Goal: Task Accomplishment & Management: Use online tool/utility

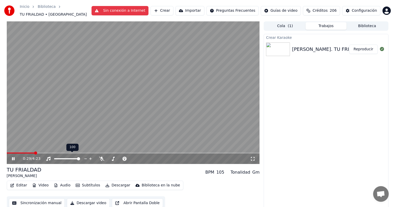
click at [65, 156] on div at bounding box center [72, 158] width 42 height 5
click at [67, 158] on span at bounding box center [67, 158] width 26 height 1
click at [68, 157] on span at bounding box center [68, 158] width 3 height 3
click at [62, 156] on div at bounding box center [72, 158] width 42 height 5
click at [64, 158] on span at bounding box center [61, 158] width 14 height 1
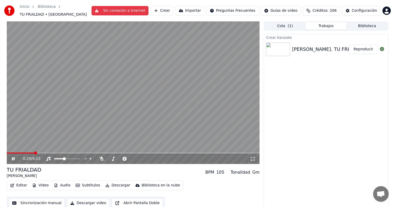
click at [10, 156] on div "0:29 / 4:23" at bounding box center [133, 158] width 249 height 5
click at [13, 157] on icon at bounding box center [13, 158] width 3 height 3
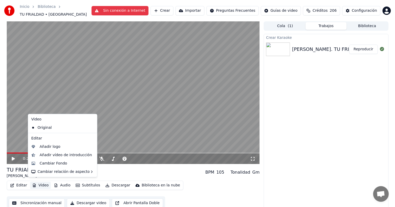
click at [42, 182] on button "Video" at bounding box center [40, 184] width 21 height 7
click at [210, 181] on div "Editar Video Audio Subtítulos Descargar Biblioteca en la nube Sincronización ma…" at bounding box center [133, 194] width 253 height 29
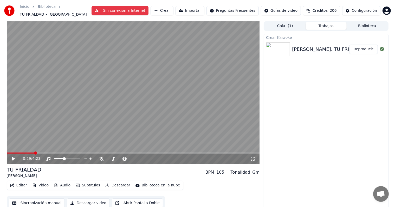
click at [88, 199] on button "Descargar video" at bounding box center [88, 202] width 43 height 9
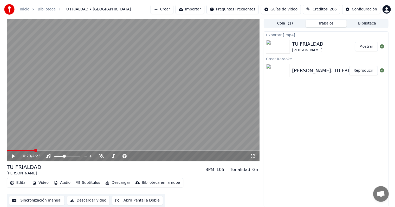
click at [365, 47] on button "Mostrar" at bounding box center [366, 46] width 23 height 9
click at [174, 10] on button "Crear" at bounding box center [162, 9] width 23 height 9
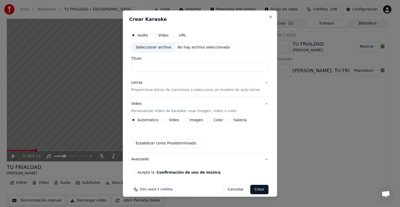
click at [155, 45] on div "Seleccionar archivo" at bounding box center [153, 47] width 44 height 9
click at [173, 69] on input "**********" at bounding box center [199, 66] width 137 height 9
type input "**********"
click at [153, 90] on p "Proporciona letras de canciones o selecciona un modelo de auto letras" at bounding box center [195, 89] width 129 height 5
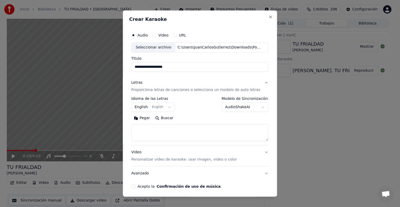
click at [152, 105] on button "English English" at bounding box center [153, 106] width 44 height 9
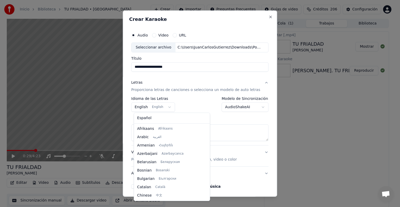
scroll to position [42, 0]
select select "**"
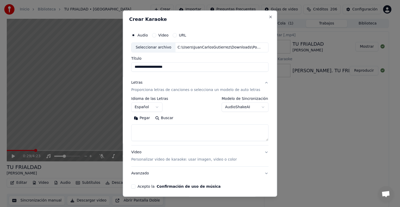
click at [163, 120] on button "Buscar" at bounding box center [164, 118] width 23 height 8
type textarea "**********"
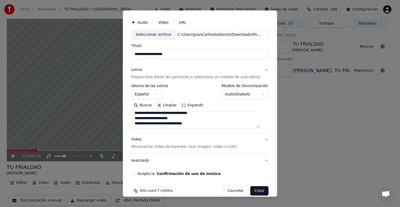
scroll to position [20, 0]
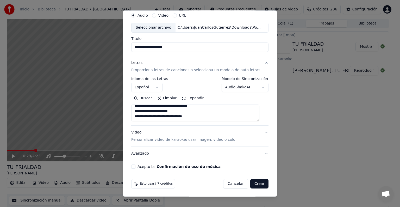
click at [196, 139] on p "Personalizar video de karaoke: usar imagen, video o color" at bounding box center [183, 139] width 105 height 5
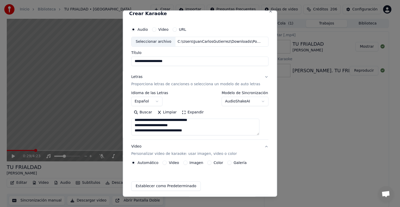
scroll to position [6, 0]
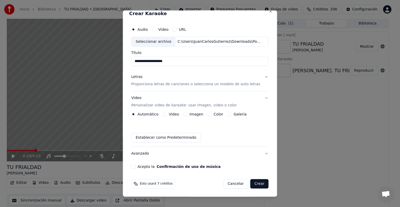
click at [187, 115] on button "Imagen" at bounding box center [185, 114] width 4 height 4
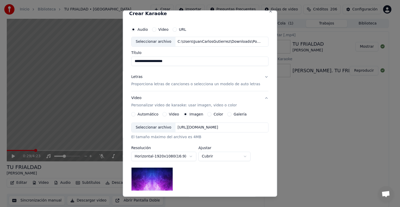
click at [165, 127] on div "Seleccionar archivo" at bounding box center [153, 127] width 44 height 9
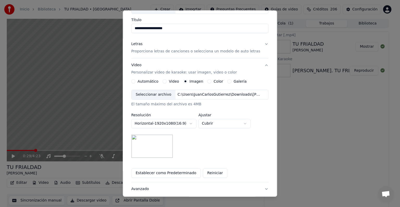
scroll to position [74, 0]
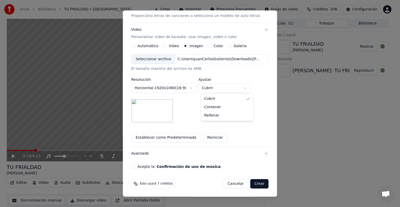
click at [208, 91] on body "**********" at bounding box center [197, 103] width 395 height 207
click at [220, 85] on body "**********" at bounding box center [197, 103] width 395 height 207
select select "*****"
click at [135, 166] on button "Acepto la Confirmación de uso de música" at bounding box center [133, 166] width 4 height 4
click at [250, 184] on button "Crear" at bounding box center [259, 183] width 18 height 9
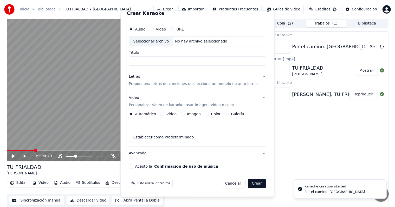
scroll to position [6, 0]
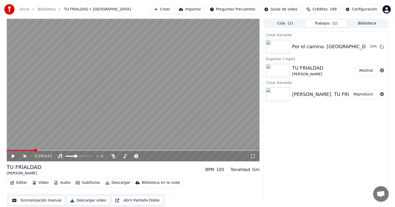
click at [290, 25] on span "( 2 )" at bounding box center [290, 23] width 5 height 5
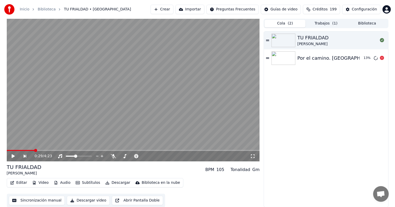
click at [322, 58] on div "Por el camino. [GEOGRAPHIC_DATA]" at bounding box center [340, 57] width 84 height 7
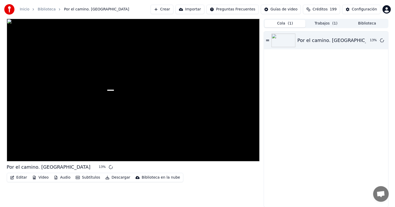
click at [282, 60] on div "Por el camino. [PERSON_NAME] 13 %" at bounding box center [326, 119] width 124 height 175
click at [327, 22] on button "Trabajos ( 1 )" at bounding box center [326, 24] width 41 height 8
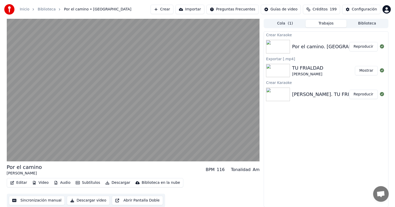
click at [222, 184] on div "Editar Video Audio Subtítulos Descargar Biblioteca en la nube Sincronización ma…" at bounding box center [133, 192] width 253 height 29
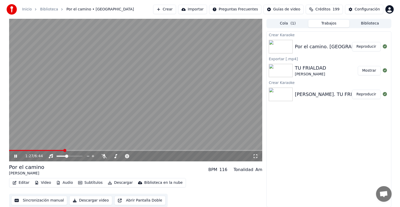
scroll to position [0, 0]
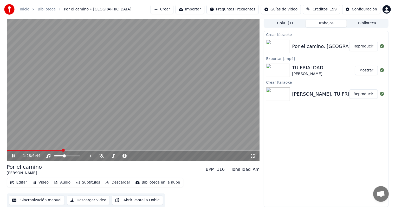
click at [87, 199] on button "Descargar video" at bounding box center [88, 199] width 43 height 9
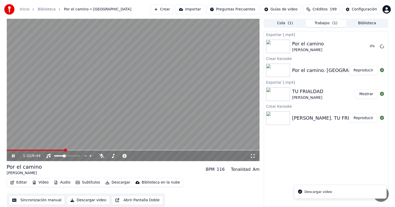
click at [14, 157] on icon at bounding box center [13, 155] width 3 height 3
click at [174, 10] on button "Crear" at bounding box center [162, 9] width 23 height 9
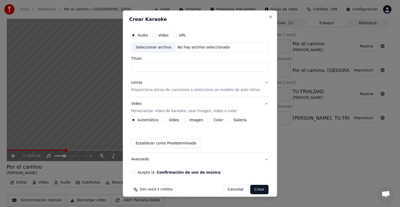
click at [160, 45] on div "Seleccionar archivo" at bounding box center [153, 47] width 44 height 9
click at [147, 68] on input "**********" at bounding box center [199, 66] width 137 height 9
click at [183, 68] on input "**********" at bounding box center [199, 66] width 137 height 9
click at [173, 67] on input "**********" at bounding box center [199, 66] width 137 height 9
click at [168, 67] on input "**********" at bounding box center [199, 66] width 137 height 9
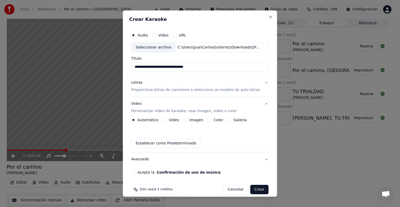
click at [157, 68] on input "**********" at bounding box center [199, 66] width 137 height 9
type input "**********"
click at [153, 89] on p "Proporciona letras de canciones o selecciona un modelo de auto letras" at bounding box center [195, 89] width 129 height 5
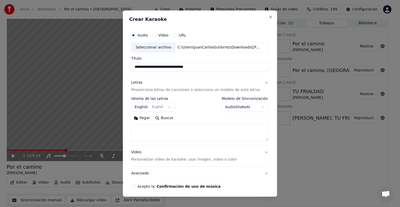
click at [160, 106] on body "**********" at bounding box center [197, 103] width 395 height 207
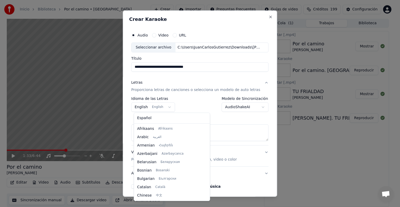
scroll to position [42, 0]
select select "**"
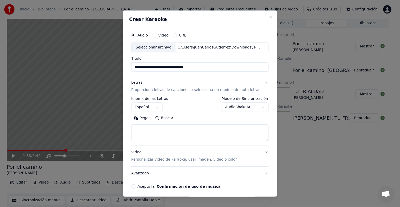
click at [160, 118] on button "Buscar" at bounding box center [164, 118] width 23 height 8
type textarea "**********"
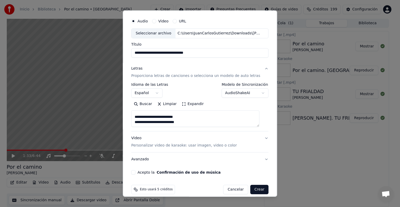
scroll to position [20, 0]
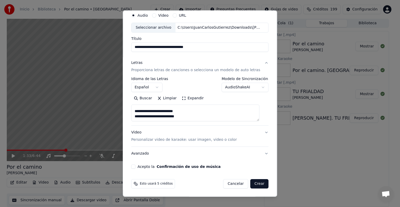
click at [185, 140] on p "Personalizar video de karaoke: usar imagen, video o color" at bounding box center [183, 139] width 105 height 5
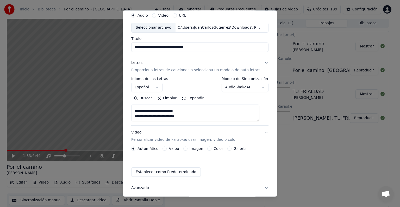
scroll to position [6, 0]
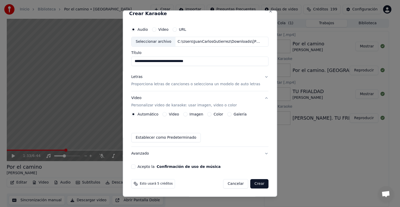
click at [194, 115] on label "Imagen" at bounding box center [197, 114] width 14 height 4
click at [187, 115] on button "Imagen" at bounding box center [185, 114] width 4 height 4
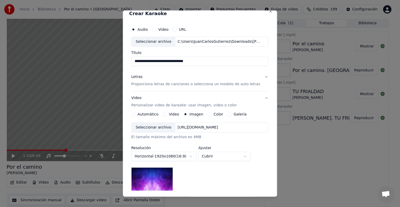
click at [158, 128] on div "Seleccionar archivo" at bounding box center [153, 127] width 44 height 9
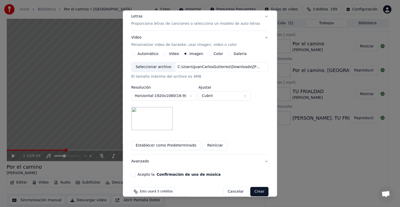
scroll to position [74, 0]
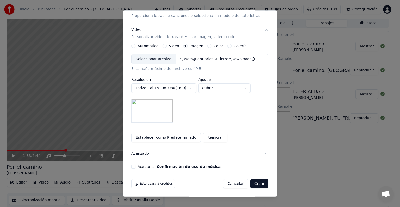
click at [134, 168] on button "Acepto la Confirmación de uso de música" at bounding box center [133, 166] width 4 height 4
click at [252, 183] on button "Crear" at bounding box center [259, 183] width 18 height 9
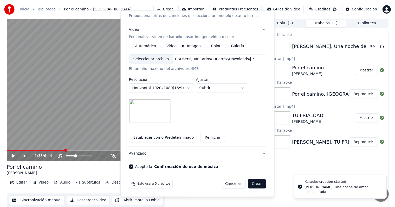
scroll to position [6, 0]
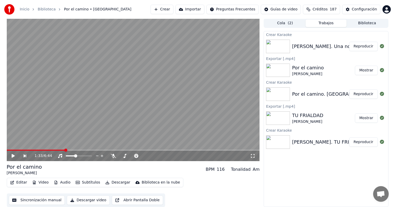
click at [329, 44] on div "[PERSON_NAME]. Una noche de amor desesperada" at bounding box center [352, 46] width 120 height 7
click at [365, 47] on button "Reproducir" at bounding box center [364, 46] width 29 height 9
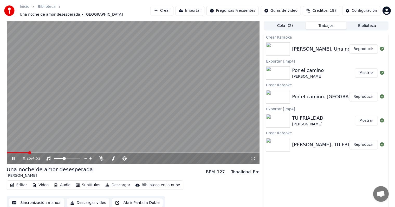
click at [13, 156] on icon at bounding box center [17, 158] width 12 height 4
click at [90, 202] on button "Descargar video" at bounding box center [88, 202] width 43 height 9
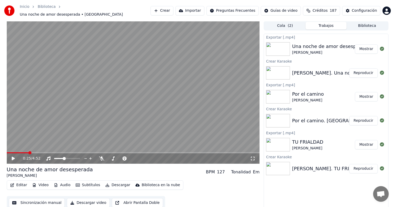
click at [366, 27] on div "Cola ( 2 ) Trabajos Biblioteca" at bounding box center [326, 25] width 125 height 9
click at [366, 23] on button "Biblioteca" at bounding box center [367, 26] width 41 height 8
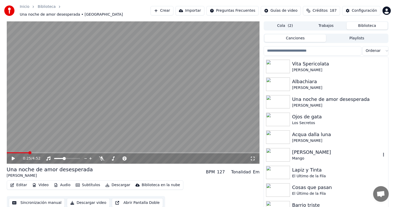
scroll to position [53, 0]
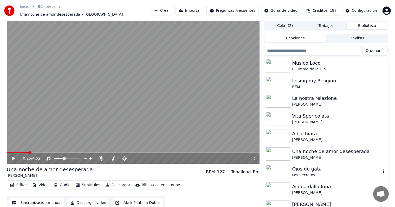
click at [308, 168] on div "Ojos de gata" at bounding box center [336, 168] width 89 height 7
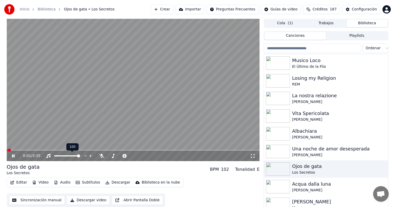
click at [80, 157] on span at bounding box center [78, 155] width 3 height 3
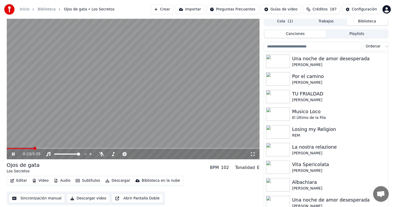
scroll to position [2, 0]
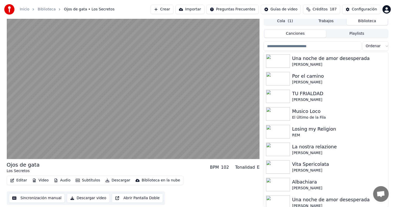
click at [88, 200] on button "Descargar video" at bounding box center [88, 197] width 43 height 9
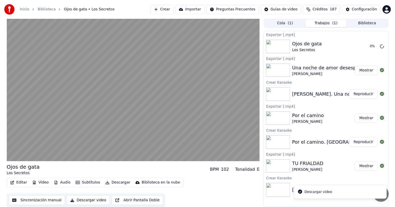
scroll to position [0, 0]
click at [312, 193] on div "Descargar video" at bounding box center [319, 191] width 28 height 5
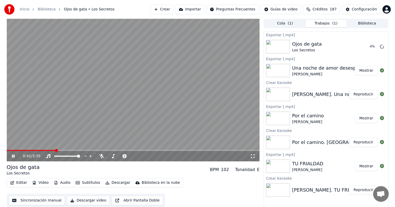
click at [12, 156] on icon at bounding box center [13, 155] width 3 height 3
click at [15, 155] on icon at bounding box center [17, 156] width 12 height 4
click at [11, 157] on icon at bounding box center [17, 156] width 12 height 4
click at [85, 199] on button "Descargar video" at bounding box center [88, 199] width 43 height 9
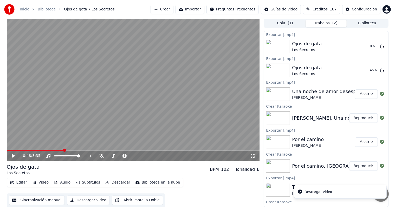
click at [379, 192] on li "Descargar video" at bounding box center [340, 192] width 93 height 14
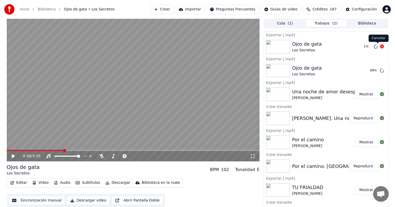
click at [380, 48] on icon at bounding box center [382, 46] width 4 height 4
click at [380, 47] on div at bounding box center [379, 46] width 15 height 6
click at [380, 47] on icon at bounding box center [382, 46] width 4 height 4
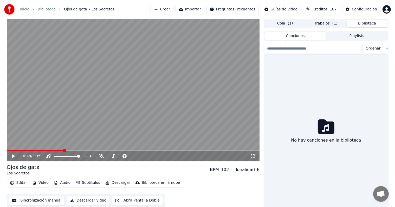
click at [366, 22] on button "Biblioteca" at bounding box center [367, 24] width 41 height 8
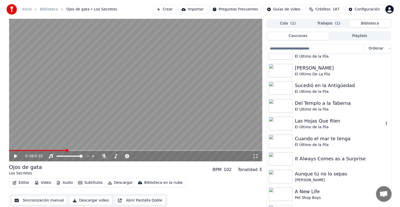
scroll to position [287, 0]
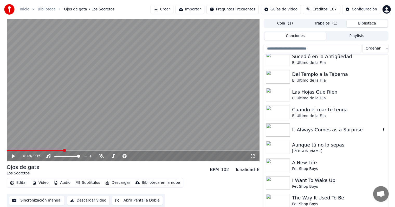
click at [313, 131] on div "It Always Comes as a Surprise" at bounding box center [336, 129] width 89 height 7
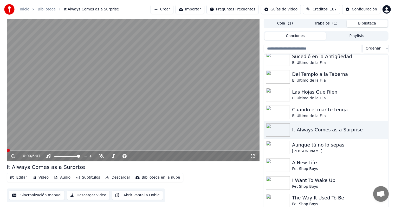
click at [317, 20] on button "Trabajos ( 1 )" at bounding box center [326, 24] width 41 height 8
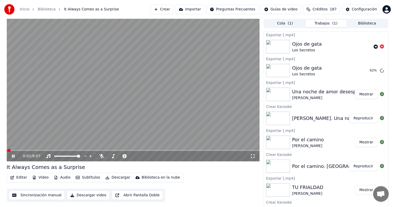
click at [81, 195] on button "Descargar video" at bounding box center [88, 194] width 43 height 9
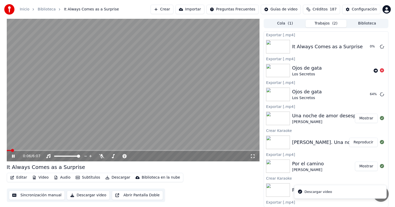
click at [32, 151] on div "0:06 / 6:07" at bounding box center [133, 156] width 253 height 10
click at [32, 150] on span at bounding box center [133, 150] width 253 height 1
click at [47, 152] on div "0:37 / 6:07" at bounding box center [133, 156] width 253 height 10
click at [48, 150] on span at bounding box center [133, 150] width 253 height 1
click at [12, 157] on icon at bounding box center [13, 155] width 3 height 3
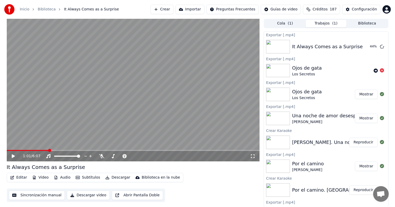
click at [363, 93] on button "Mostrar" at bounding box center [366, 94] width 23 height 9
click at [367, 46] on button "Mostrar" at bounding box center [366, 46] width 23 height 9
click at [288, 25] on span "( 1 )" at bounding box center [290, 23] width 5 height 5
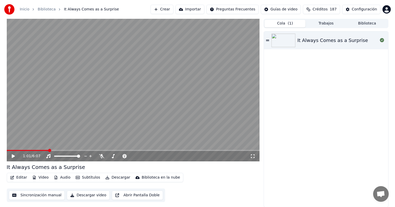
click at [324, 24] on button "Trabajos" at bounding box center [326, 24] width 41 height 8
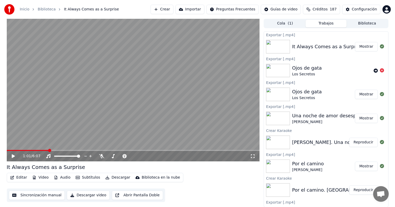
click at [174, 8] on button "Crear" at bounding box center [162, 9] width 23 height 9
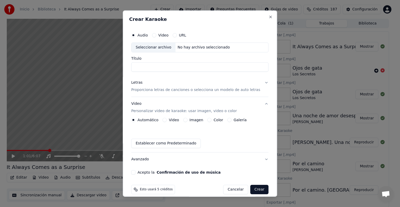
click at [165, 48] on div "Seleccionar archivo" at bounding box center [153, 47] width 44 height 9
drag, startPoint x: 154, startPoint y: 67, endPoint x: 125, endPoint y: 68, distance: 28.7
click at [125, 68] on div "**********" at bounding box center [200, 103] width 154 height 186
drag, startPoint x: 189, startPoint y: 68, endPoint x: 160, endPoint y: 69, distance: 28.6
click at [160, 69] on input "**********" at bounding box center [199, 66] width 137 height 9
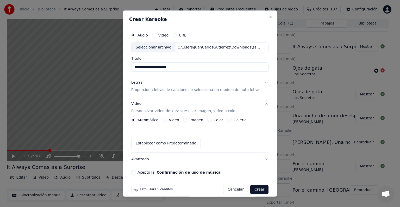
click at [155, 69] on input "**********" at bounding box center [199, 66] width 137 height 9
type input "**********"
click at [177, 79] on button "Letras Proporciona letras de canciones o selecciona un modelo de auto letras" at bounding box center [199, 86] width 137 height 21
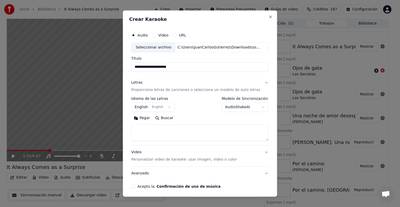
click at [165, 118] on button "Buscar" at bounding box center [164, 118] width 23 height 8
type textarea "**********"
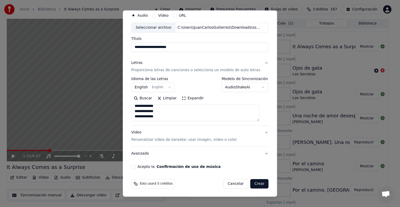
click at [146, 139] on p "Personalizar video de karaoke: usar imagen, video o color" at bounding box center [183, 139] width 105 height 5
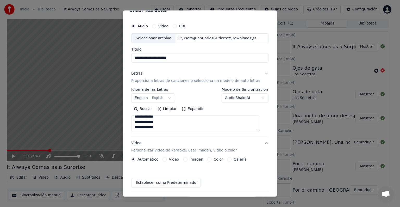
scroll to position [6, 0]
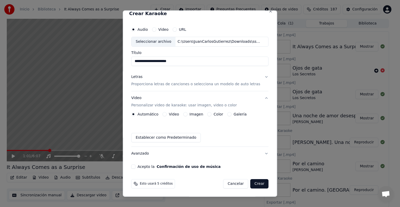
click at [191, 112] on label "Imagen" at bounding box center [197, 114] width 14 height 4
click at [187, 112] on button "Imagen" at bounding box center [185, 114] width 4 height 4
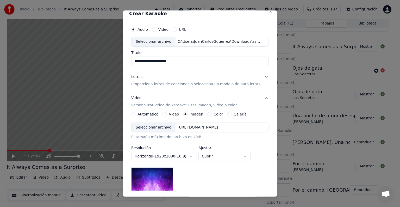
click at [155, 128] on div "Seleccionar archivo" at bounding box center [153, 127] width 44 height 9
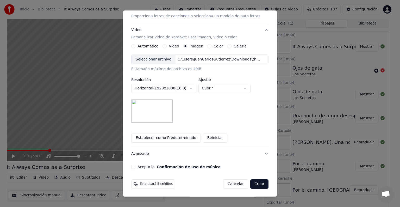
scroll to position [74, 0]
click at [135, 166] on button "Acepto la Confirmación de uso de música" at bounding box center [133, 166] width 4 height 4
click at [250, 180] on button "Crear" at bounding box center [259, 183] width 18 height 9
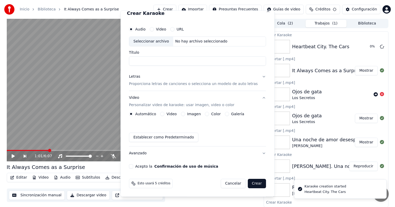
scroll to position [6, 0]
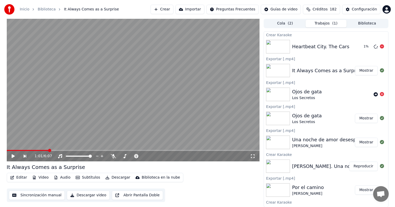
click at [269, 49] on img at bounding box center [278, 47] width 24 height 14
click at [359, 47] on button "Reproducir" at bounding box center [364, 46] width 29 height 9
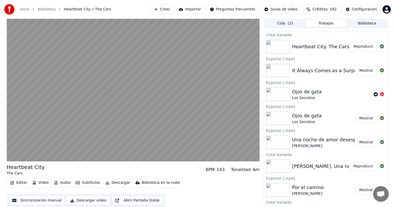
click at [211, 181] on div "Editar Video Audio Subtítulos Descargar Biblioteca en la nube Sincronización ma…" at bounding box center [133, 192] width 253 height 29
click at [380, 93] on icon at bounding box center [382, 94] width 4 height 4
click at [380, 95] on icon at bounding box center [382, 94] width 4 height 4
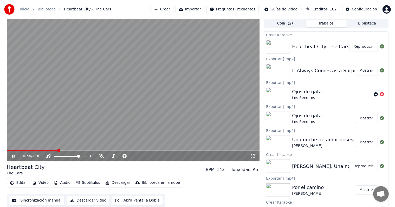
click at [12, 157] on icon at bounding box center [13, 155] width 3 height 3
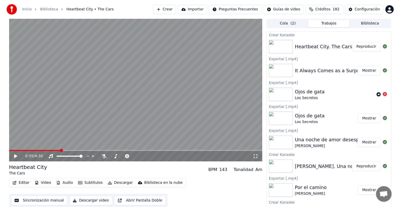
scroll to position [0, 0]
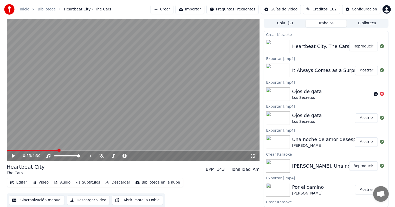
click at [87, 197] on button "Descargar video" at bounding box center [88, 199] width 43 height 9
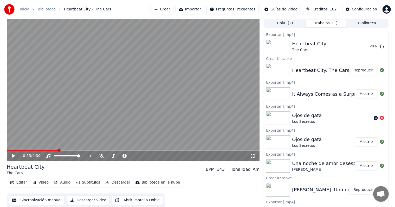
click at [220, 190] on div "Editar Video Audio Subtítulos Descargar Biblioteca en la nube Sincronización ma…" at bounding box center [133, 192] width 253 height 29
click at [174, 8] on button "Crear" at bounding box center [162, 9] width 23 height 9
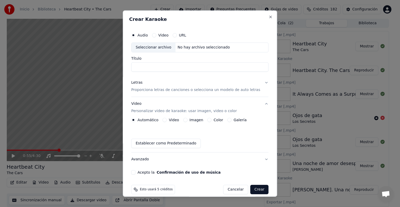
click at [157, 48] on div "Seleccionar archivo" at bounding box center [153, 47] width 44 height 9
click at [179, 67] on input "**********" at bounding box center [199, 66] width 137 height 9
type input "**********"
click at [152, 90] on p "Proporciona letras de canciones o selecciona un modelo de auto letras" at bounding box center [195, 89] width 129 height 5
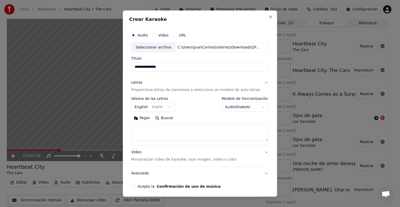
click at [162, 117] on button "Buscar" at bounding box center [164, 118] width 23 height 8
click at [212, 130] on textarea at bounding box center [199, 132] width 137 height 17
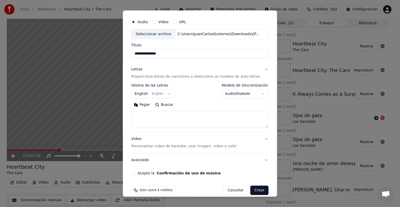
scroll to position [20, 0]
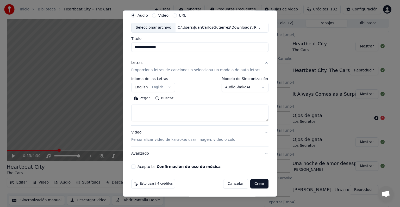
click at [170, 98] on button "Buscar" at bounding box center [164, 98] width 23 height 8
drag, startPoint x: 171, startPoint y: 46, endPoint x: 137, endPoint y: 48, distance: 33.4
click at [137, 48] on input "**********" at bounding box center [199, 46] width 137 height 9
click at [157, 111] on textarea at bounding box center [199, 112] width 137 height 17
paste textarea "**********"
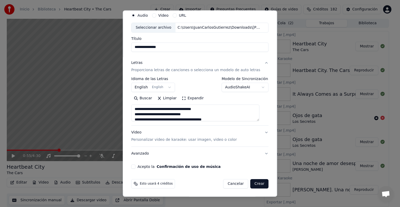
scroll to position [0, 0]
type textarea "**********"
click at [197, 140] on p "Personalizar video de karaoke: usar imagen, video o color" at bounding box center [183, 139] width 105 height 5
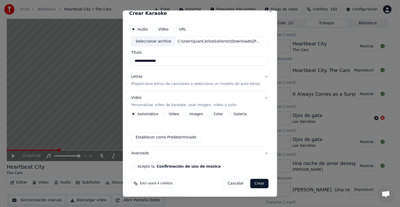
scroll to position [6, 0]
click at [197, 114] on label "Imagen" at bounding box center [197, 114] width 14 height 4
click at [187, 114] on button "Imagen" at bounding box center [185, 114] width 4 height 4
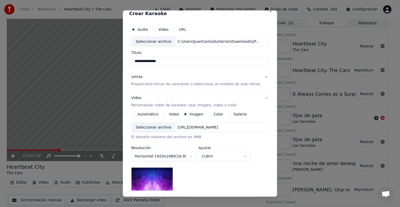
click at [161, 128] on div "Seleccionar archivo" at bounding box center [153, 127] width 44 height 9
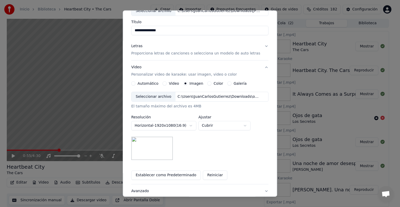
scroll to position [74, 0]
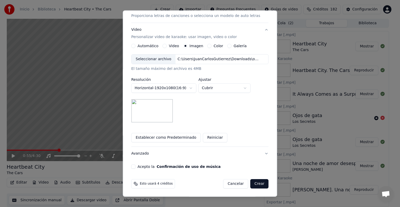
click at [135, 166] on button "Acepto la Confirmación de uso de música" at bounding box center [133, 166] width 4 height 4
click at [251, 183] on button "Crear" at bounding box center [259, 183] width 18 height 9
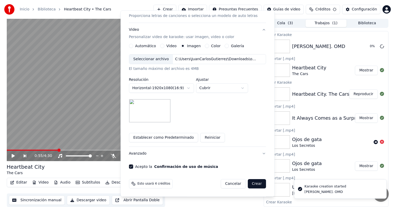
scroll to position [6, 0]
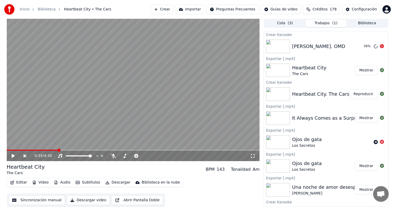
click at [279, 46] on img at bounding box center [278, 47] width 24 height 14
click at [308, 48] on div "[PERSON_NAME]. OMD" at bounding box center [318, 46] width 53 height 7
click at [358, 46] on button "Reproducir" at bounding box center [364, 46] width 29 height 9
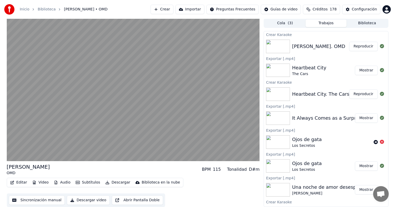
click at [224, 194] on div "Editar Video Audio Subtítulos Descargar Biblioteca en la nube Sincronización ma…" at bounding box center [133, 192] width 253 height 29
click at [251, 192] on div "Editar Video Audio Subtítulos Descargar Biblioteca en la nube Sincronización ma…" at bounding box center [133, 192] width 253 height 29
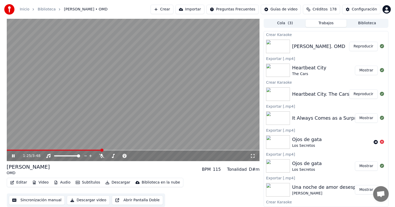
click at [15, 155] on icon at bounding box center [17, 156] width 12 height 4
click at [80, 202] on button "Descargar video" at bounding box center [88, 199] width 43 height 9
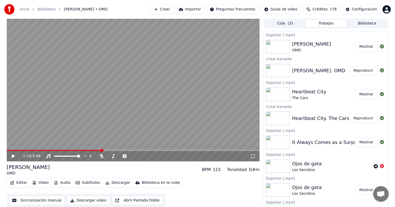
click at [360, 46] on button "Mostrar" at bounding box center [366, 46] width 23 height 9
